Goal: Task Accomplishment & Management: Manage account settings

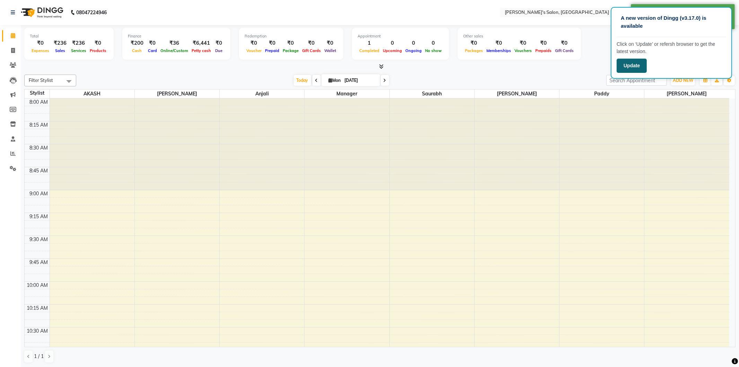
click at [631, 69] on button "Update" at bounding box center [632, 66] width 30 height 14
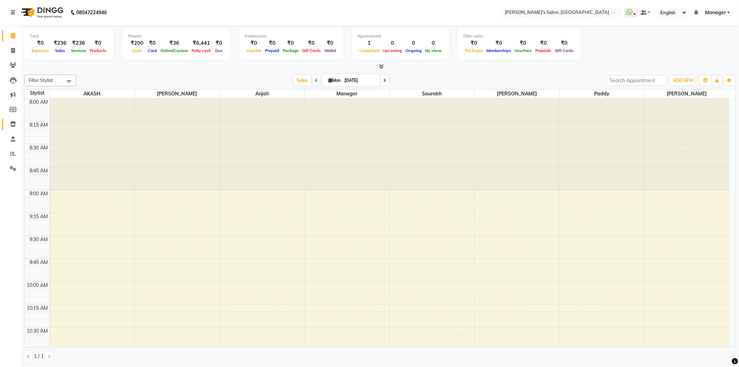
click at [14, 125] on icon at bounding box center [13, 123] width 6 height 5
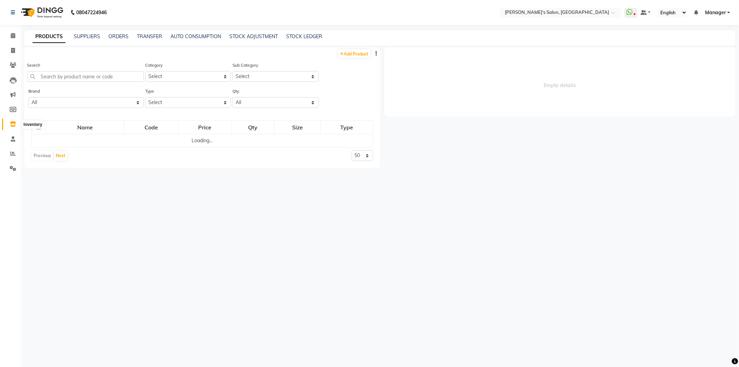
select select
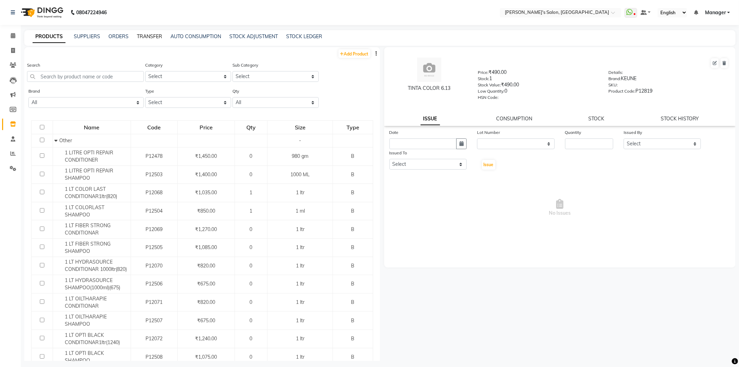
click at [144, 34] on link "TRANSFER" at bounding box center [149, 36] width 25 height 6
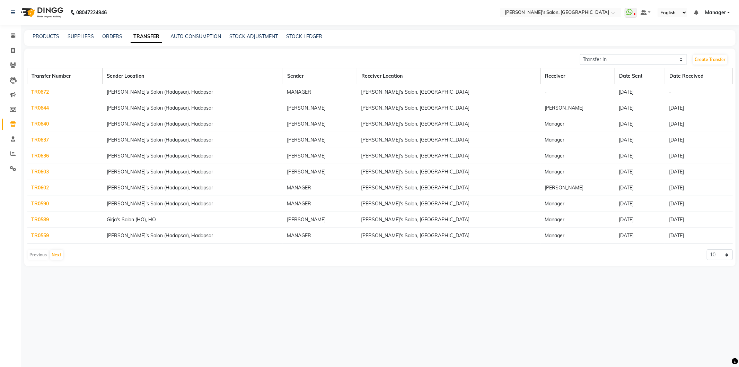
click at [39, 92] on link "TR0672" at bounding box center [41, 92] width 18 height 6
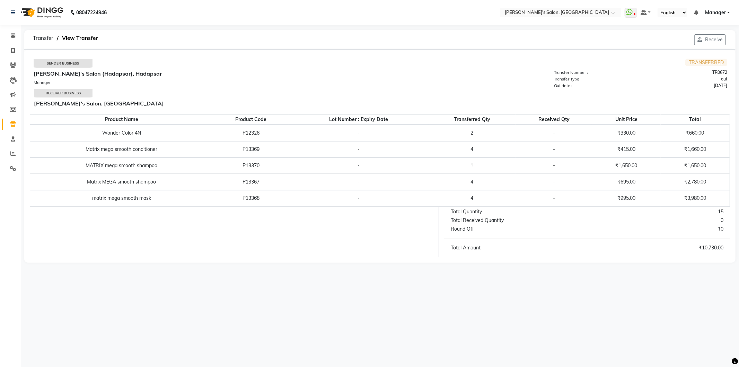
click at [622, 130] on td "₹330.00" at bounding box center [626, 133] width 69 height 16
click at [593, 293] on div "08047224946 Select Location × Girja's Salon, Kharadi WhatsApp Status ✕ Status: …" at bounding box center [369, 183] width 739 height 367
click at [477, 67] on td "TRANSFERRED Transfer Number : TR0672 Transfer Type out Out date : 31-08-2025" at bounding box center [553, 85] width 347 height 52
click at [714, 41] on button "Receive" at bounding box center [710, 39] width 32 height 11
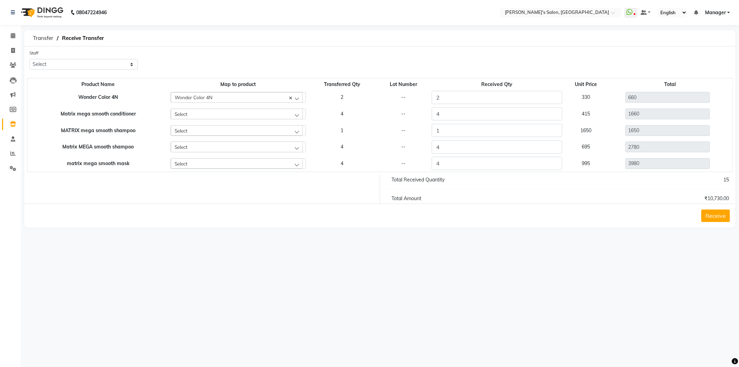
click at [720, 213] on button "Receive" at bounding box center [715, 215] width 29 height 12
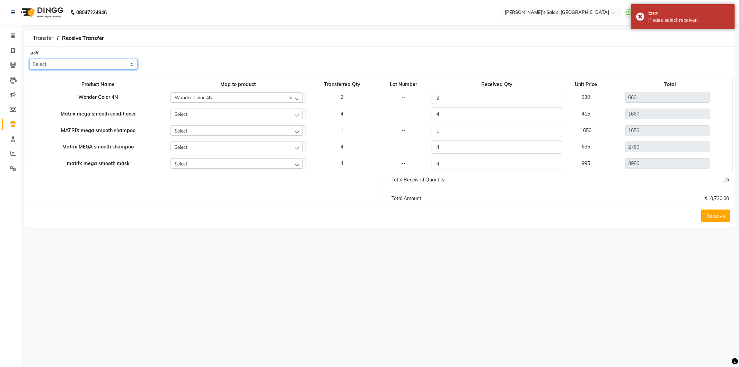
click at [132, 64] on select "Select AKASH ANIL KONDHAMANGALE Anjali Manager Paddy pavan Saurabh SHWETA THAKU…" at bounding box center [83, 64] width 108 height 11
select select "63835"
click at [29, 59] on select "Select AKASH ANIL KONDHAMANGALE Anjali Manager Paddy pavan Saurabh SHWETA THAKU…" at bounding box center [83, 64] width 108 height 11
click at [714, 216] on button "Receive" at bounding box center [715, 215] width 29 height 12
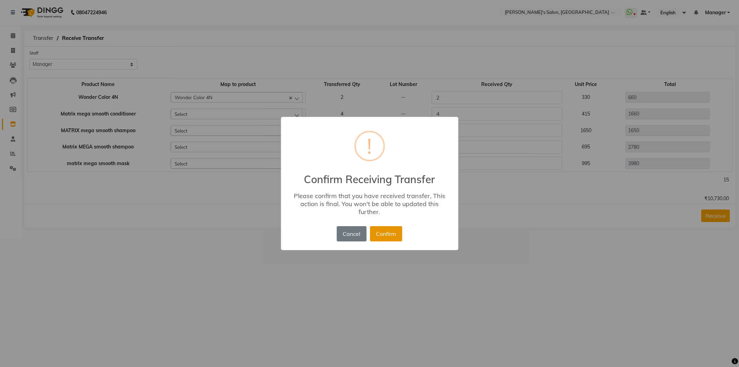
click at [381, 236] on button "Confirm" at bounding box center [386, 233] width 32 height 15
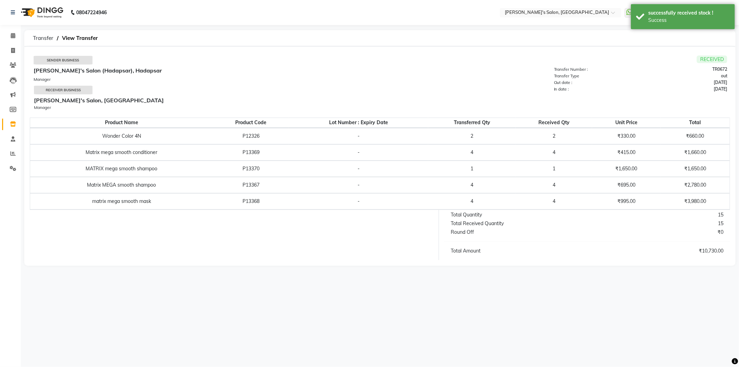
click at [614, 137] on td "₹330.00" at bounding box center [626, 136] width 69 height 16
click at [615, 137] on td "₹330.00" at bounding box center [626, 136] width 69 height 16
click at [625, 136] on td "₹330.00" at bounding box center [626, 136] width 69 height 16
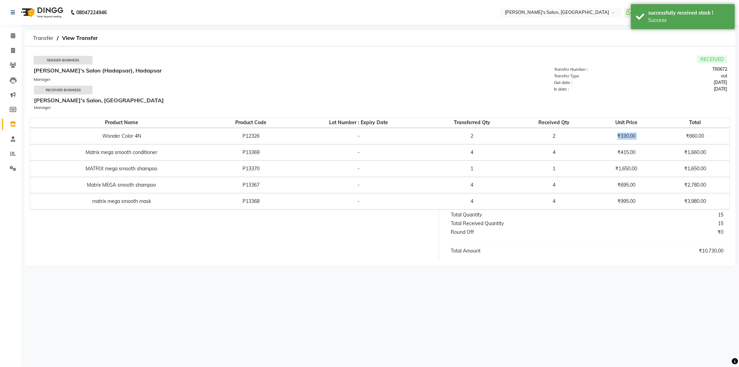
click at [625, 136] on td "₹330.00" at bounding box center [626, 136] width 69 height 16
click at [12, 37] on icon at bounding box center [13, 35] width 5 height 5
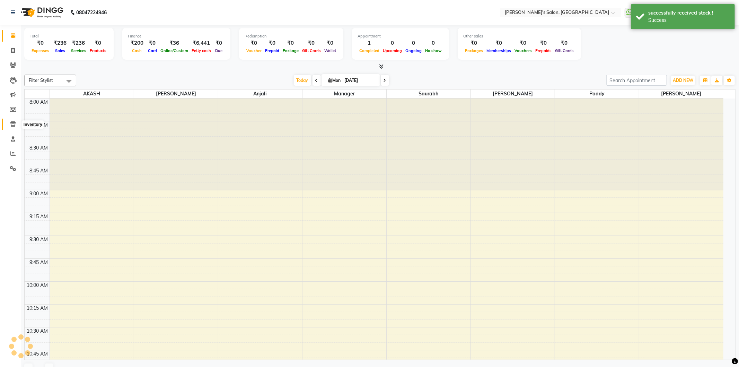
click at [13, 122] on icon at bounding box center [13, 123] width 6 height 5
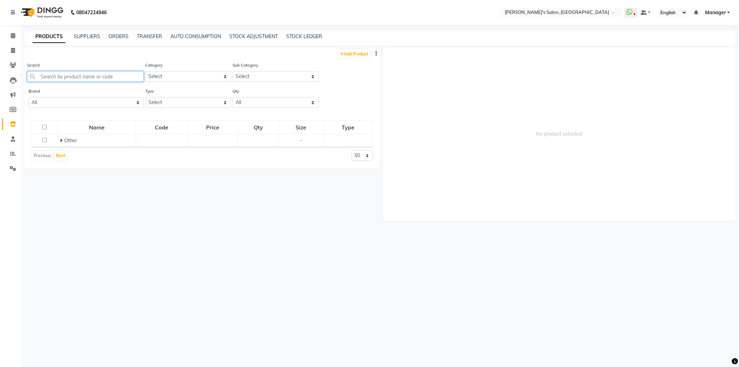
click at [69, 74] on input "text" at bounding box center [85, 76] width 117 height 11
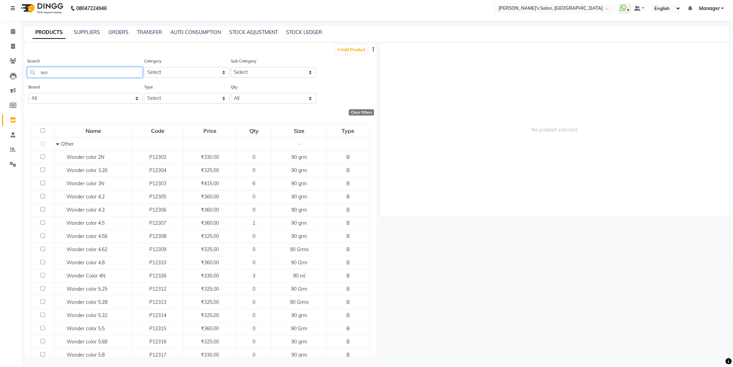
type input "w"
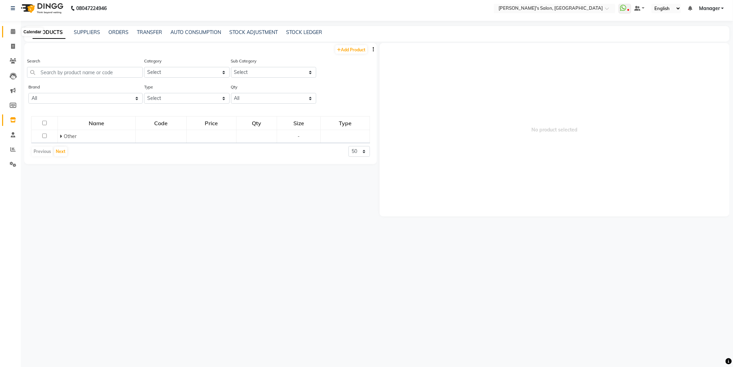
click at [10, 34] on span at bounding box center [13, 32] width 12 height 8
